Goal: Navigation & Orientation: Find specific page/section

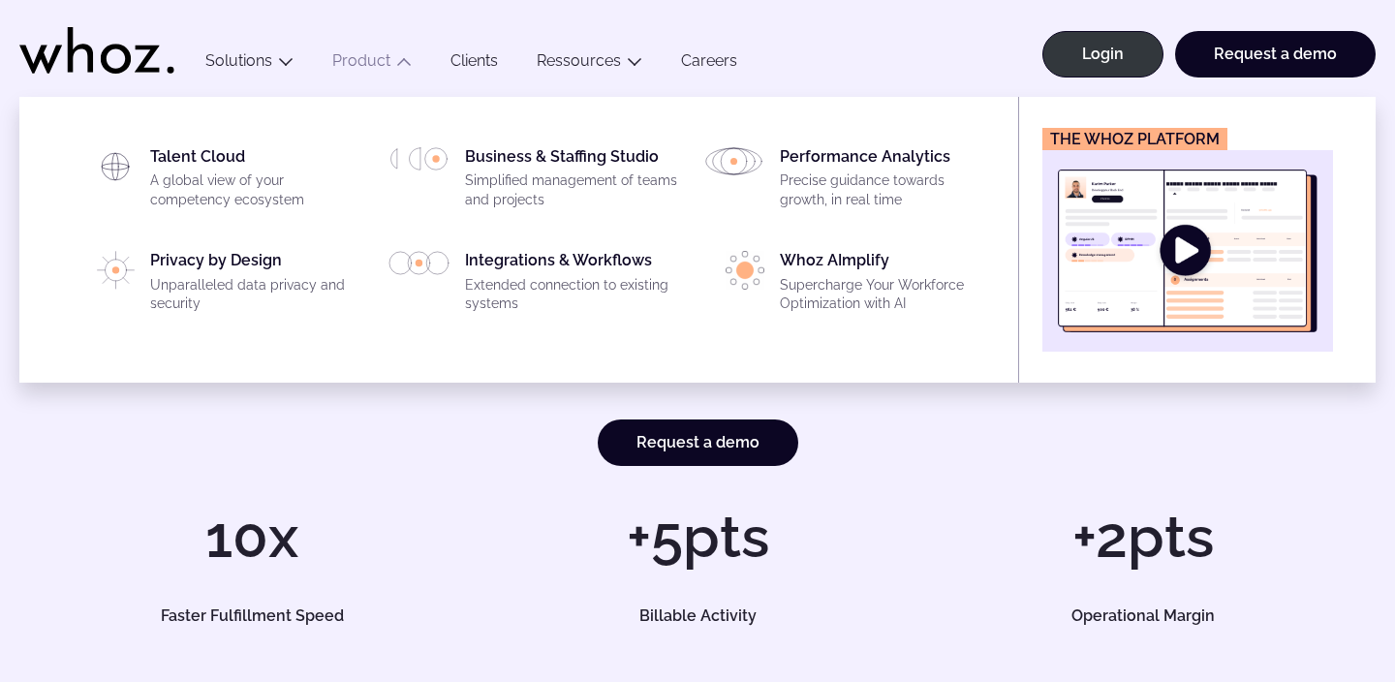
click at [1179, 258] on img "Main" at bounding box center [1188, 251] width 260 height 163
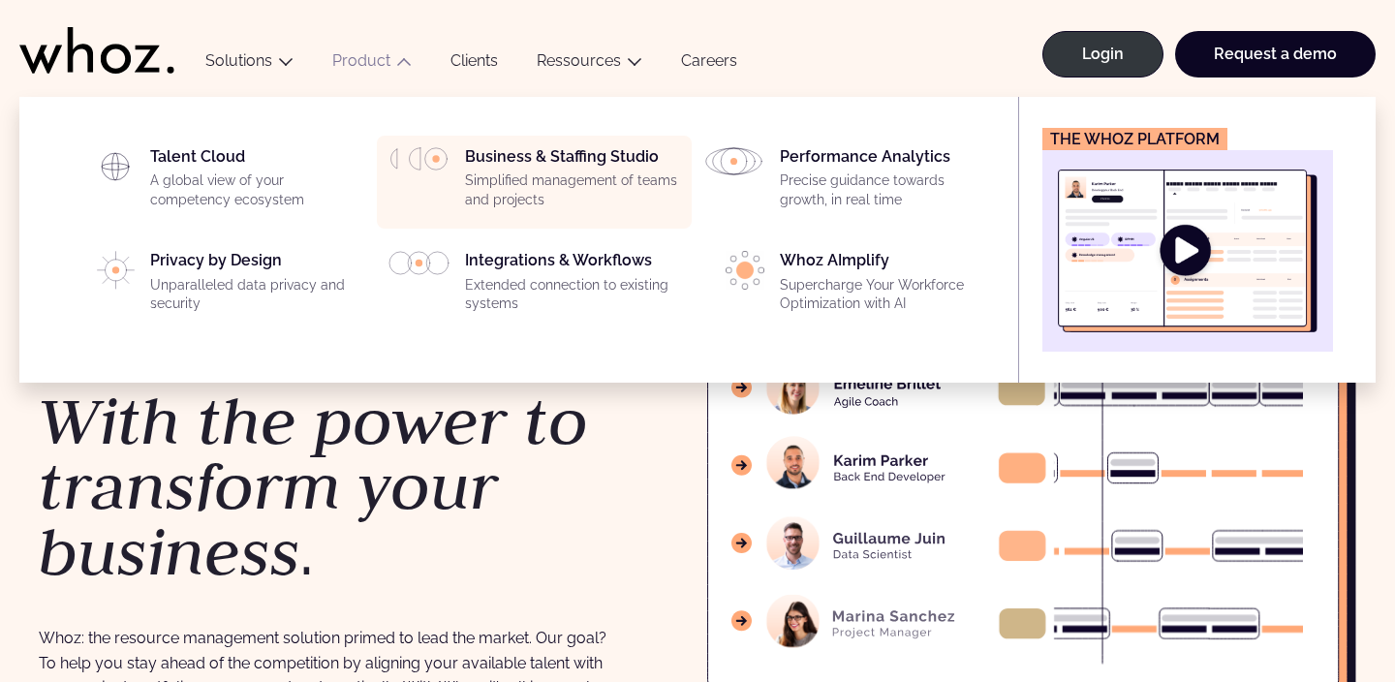
click at [481, 159] on div "Business & Staffing Studio Simplified management of teams and projects" at bounding box center [572, 182] width 215 height 70
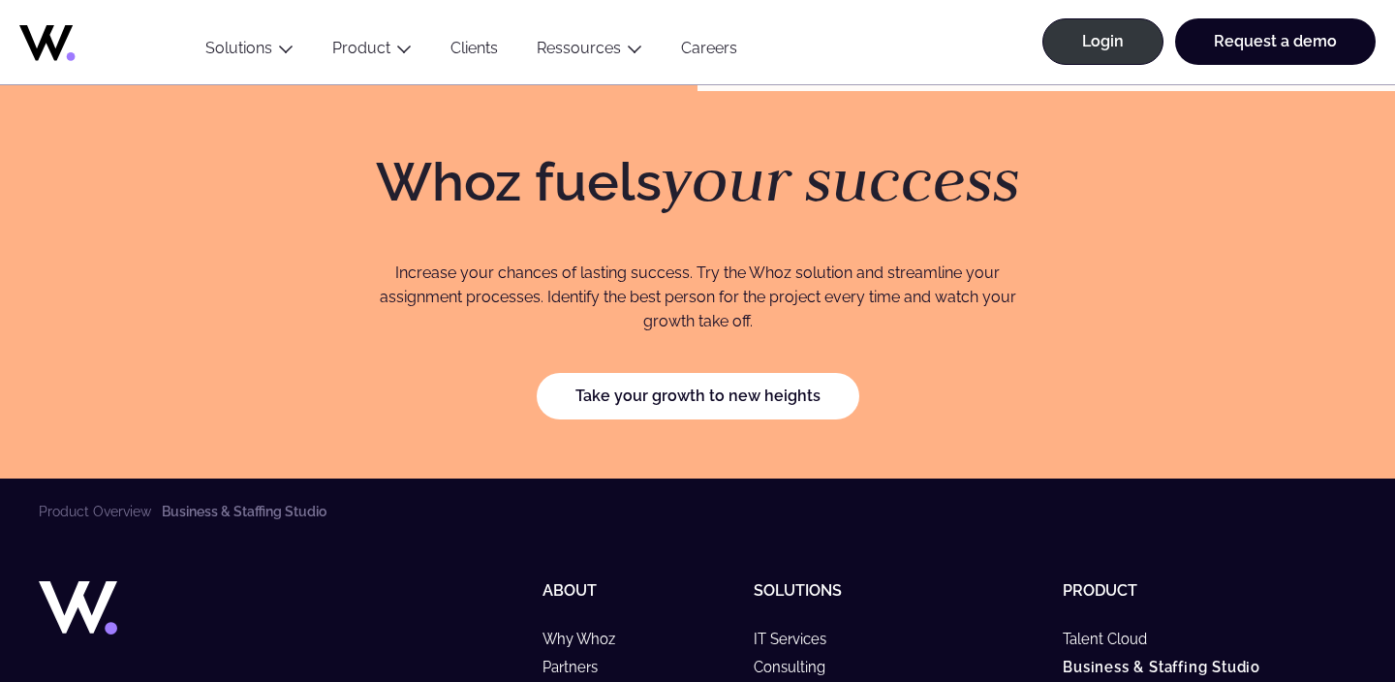
scroll to position [5586, 0]
